Goal: Check status

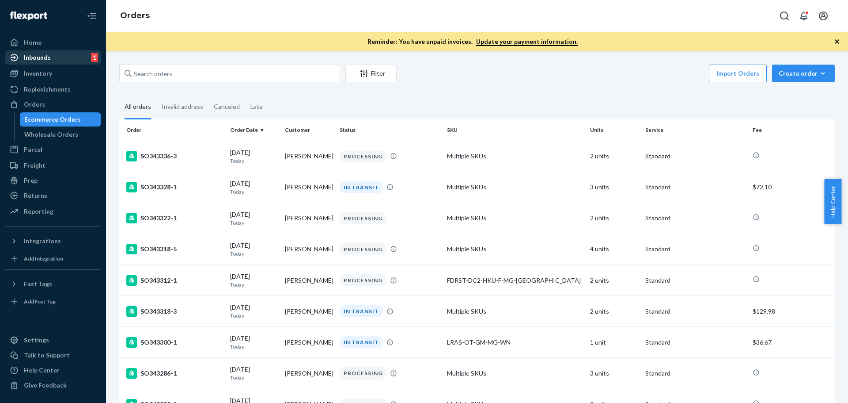
click at [43, 59] on div "Inbounds" at bounding box center [37, 57] width 27 height 9
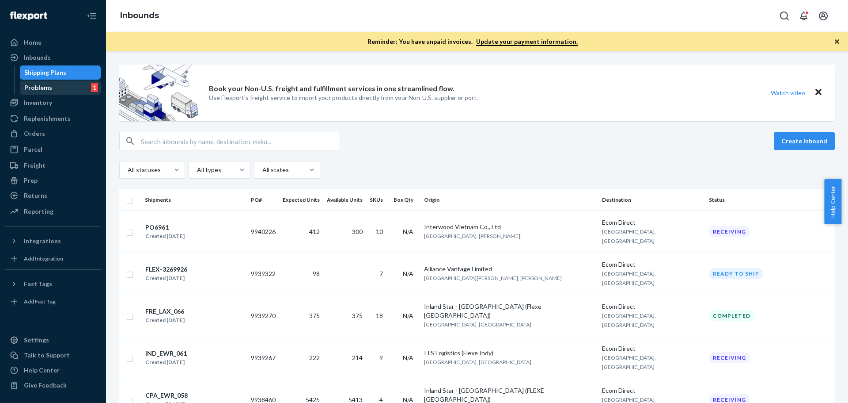
click at [43, 89] on div "Problems" at bounding box center [38, 87] width 28 height 9
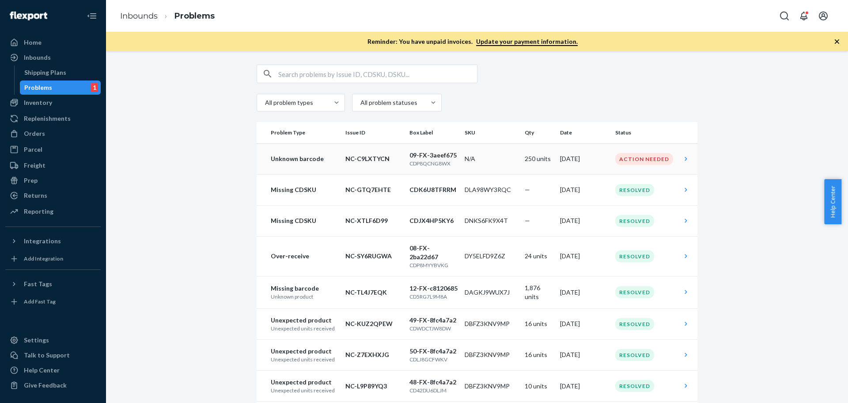
click at [682, 158] on icon at bounding box center [686, 158] width 9 height 9
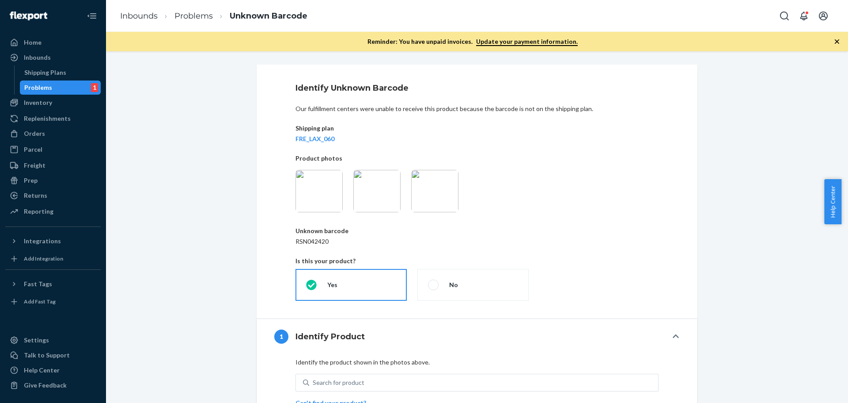
click at [837, 44] on icon "button" at bounding box center [837, 41] width 9 height 9
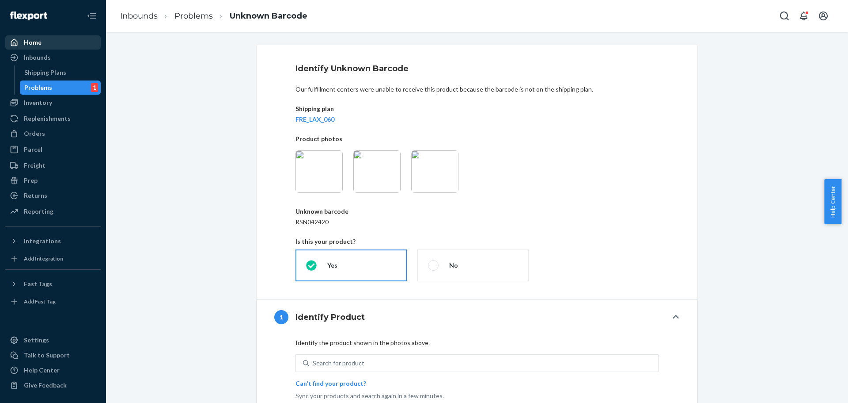
click at [42, 47] on div "Home" at bounding box center [53, 42] width 94 height 12
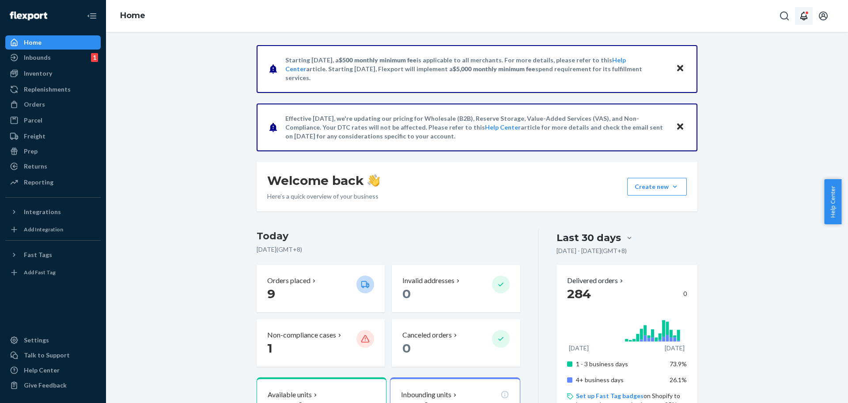
click at [808, 12] on div "Open notifications" at bounding box center [807, 13] width 4 height 4
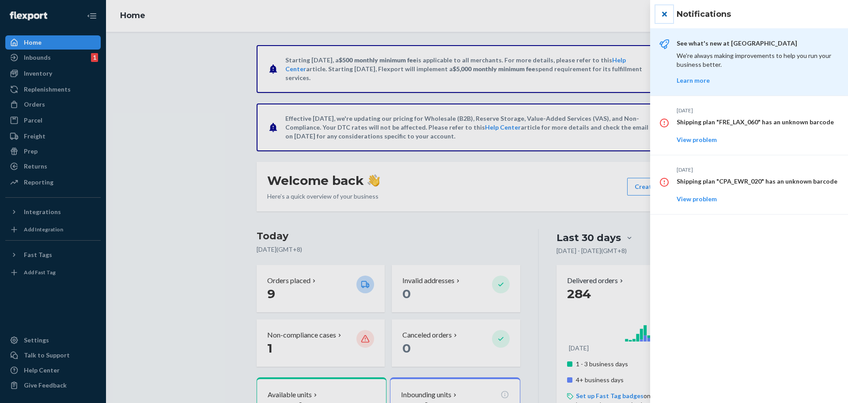
click at [664, 16] on button "close" at bounding box center [665, 14] width 18 height 18
